Goal: Communication & Community: Share content

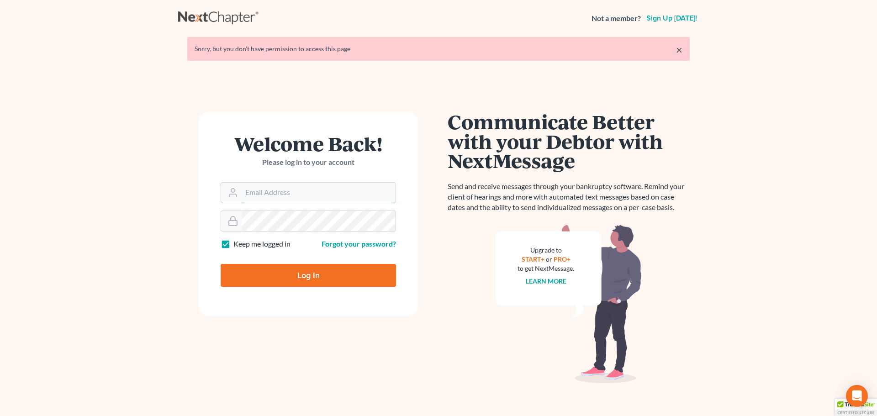
type input "marty@attorneyok.com"
click at [288, 272] on input "Log In" at bounding box center [308, 275] width 175 height 23
type input "Thinking..."
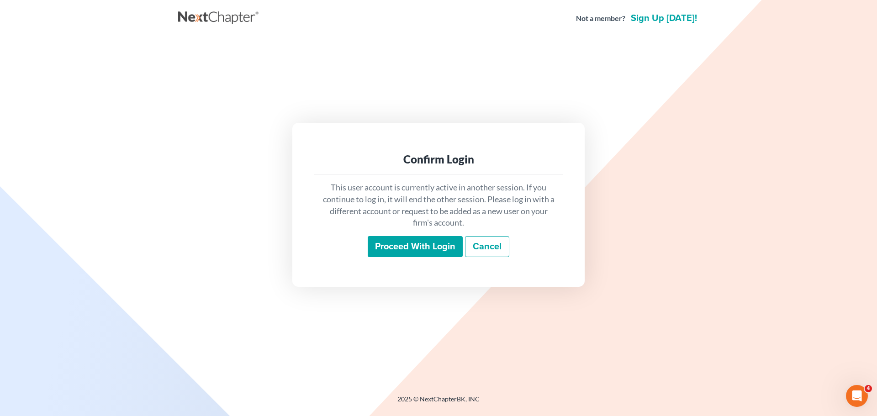
click at [382, 239] on input "Proceed with login" at bounding box center [415, 246] width 95 height 21
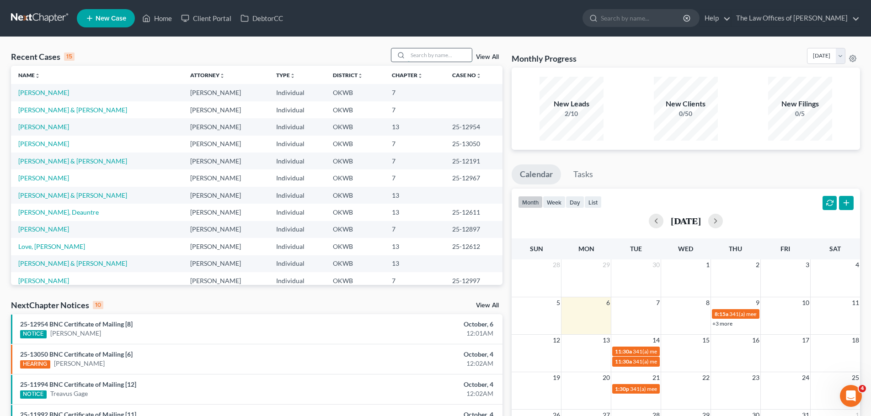
click at [420, 58] on input "search" at bounding box center [440, 54] width 64 height 13
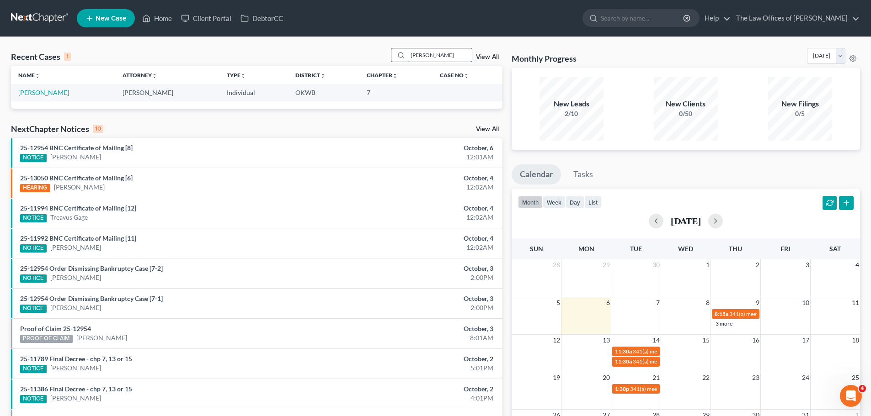
type input "bishop"
click at [52, 90] on link "Bishop, Bonnie" at bounding box center [43, 93] width 51 height 8
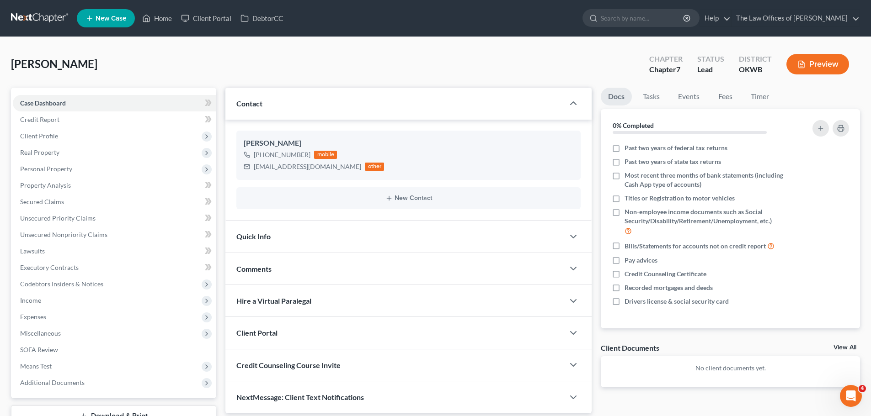
click at [245, 98] on div "Contact" at bounding box center [394, 104] width 339 height 32
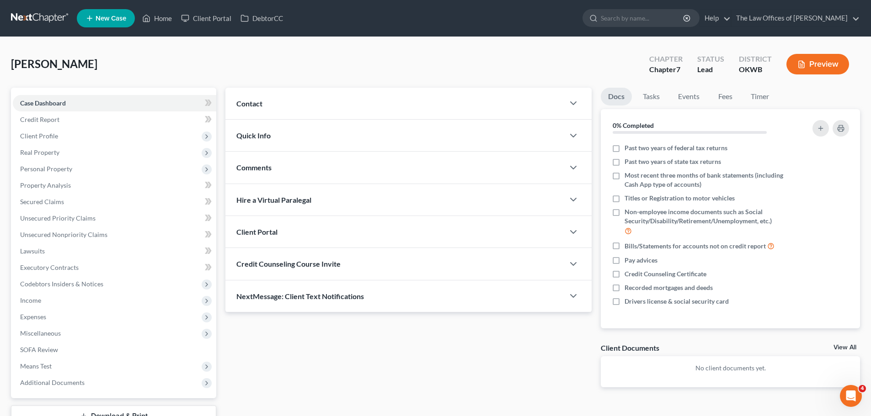
click at [245, 101] on span "Contact" at bounding box center [249, 103] width 26 height 9
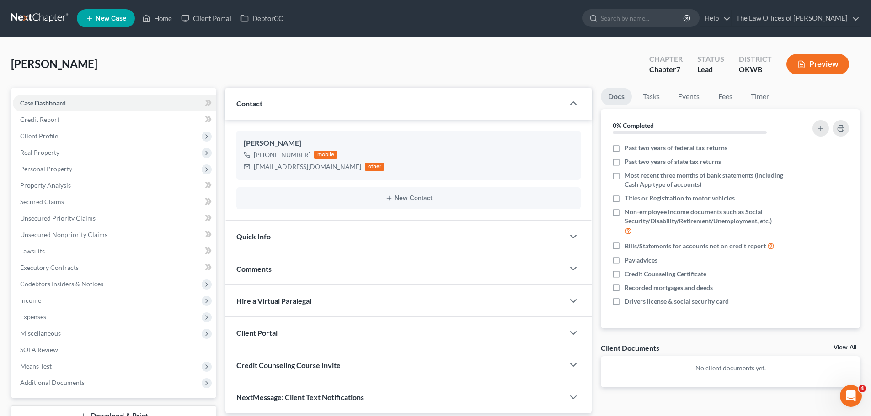
click at [517, 355] on div "Credit Counseling Course Invite" at bounding box center [394, 366] width 339 height 32
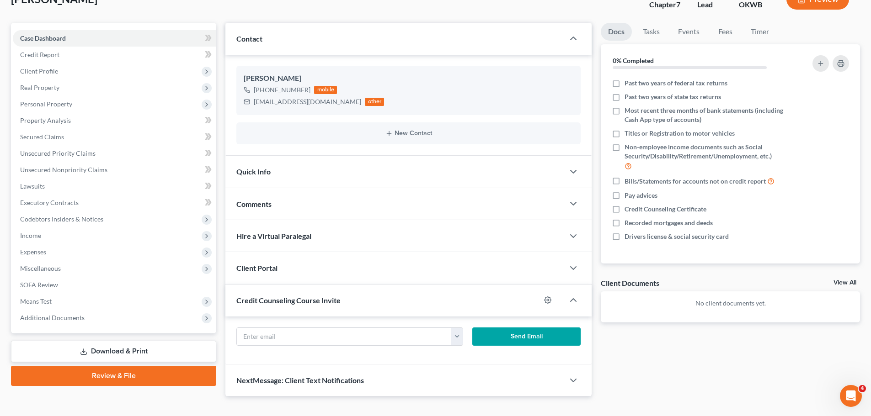
scroll to position [80, 0]
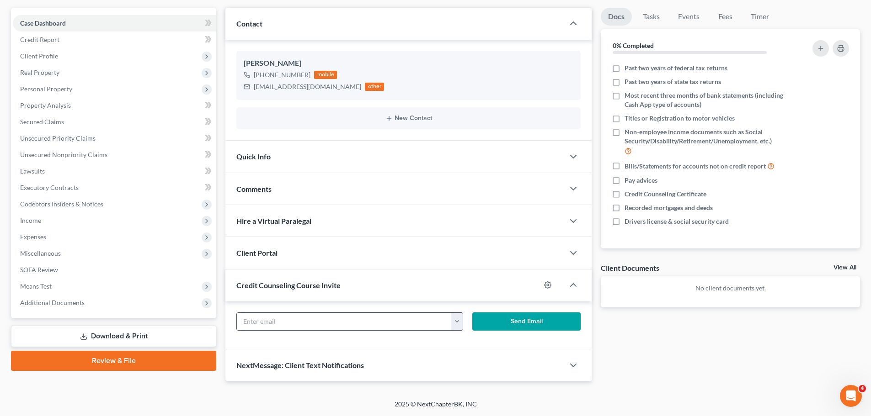
click at [454, 321] on button "button" at bounding box center [456, 321] width 11 height 17
click at [467, 338] on link "bonnster7@yahoo.com" at bounding box center [513, 342] width 125 height 16
type input "bonnster7@yahoo.com"
click at [505, 317] on button "Send Email" at bounding box center [526, 322] width 109 height 18
